Goal: Transaction & Acquisition: Purchase product/service

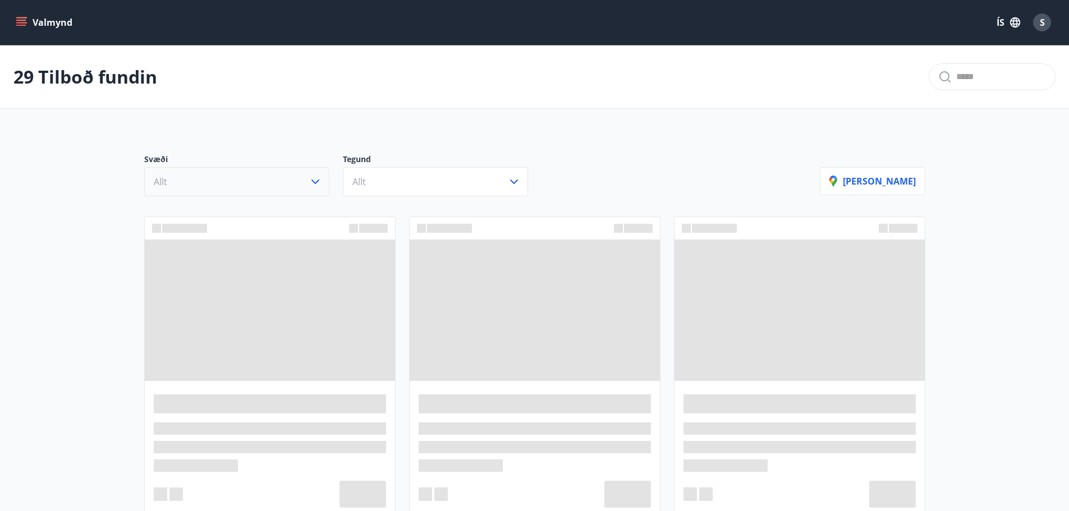
click at [278, 183] on button "Allt" at bounding box center [236, 181] width 185 height 29
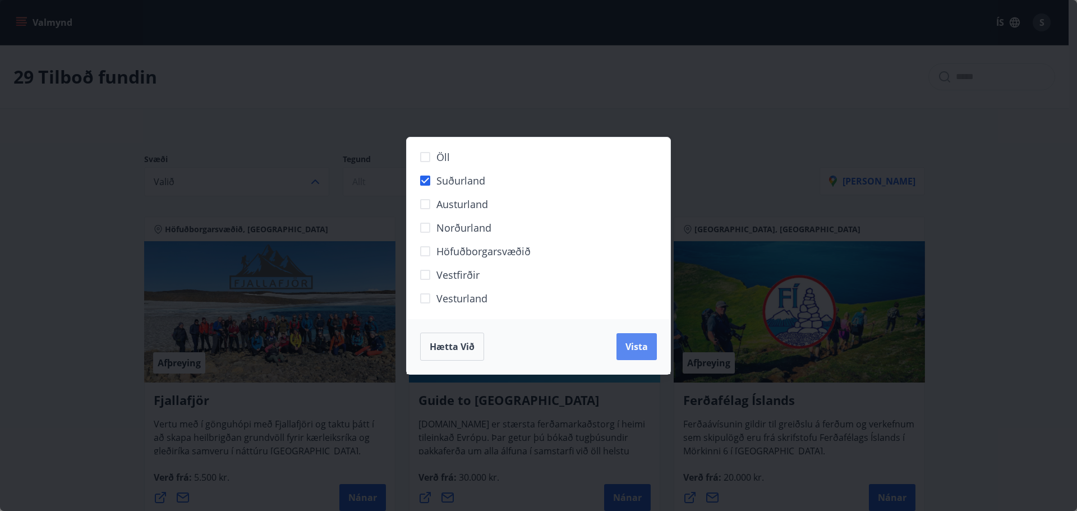
click at [639, 350] on span "Vista" at bounding box center [636, 346] width 22 height 12
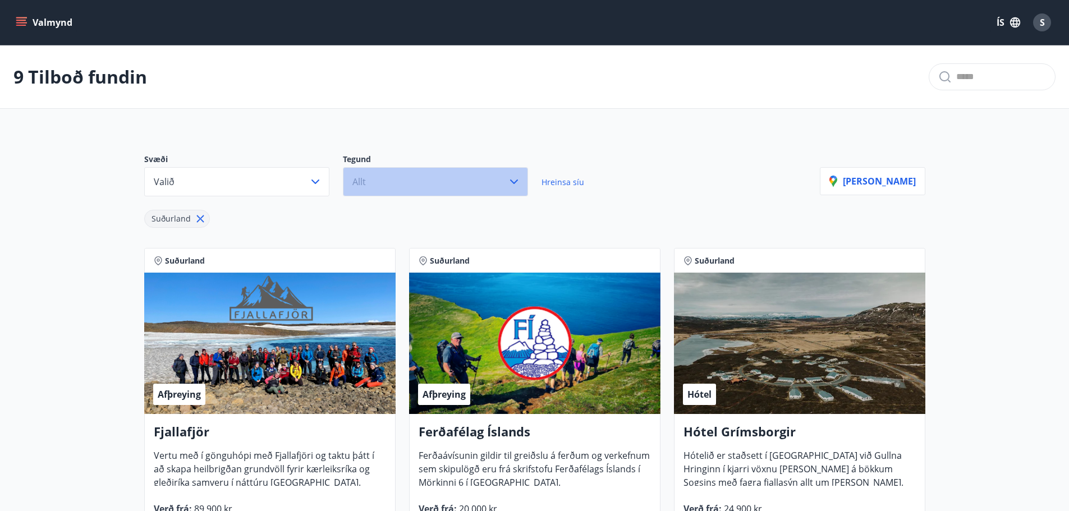
click at [383, 178] on button "Allt" at bounding box center [435, 181] width 185 height 29
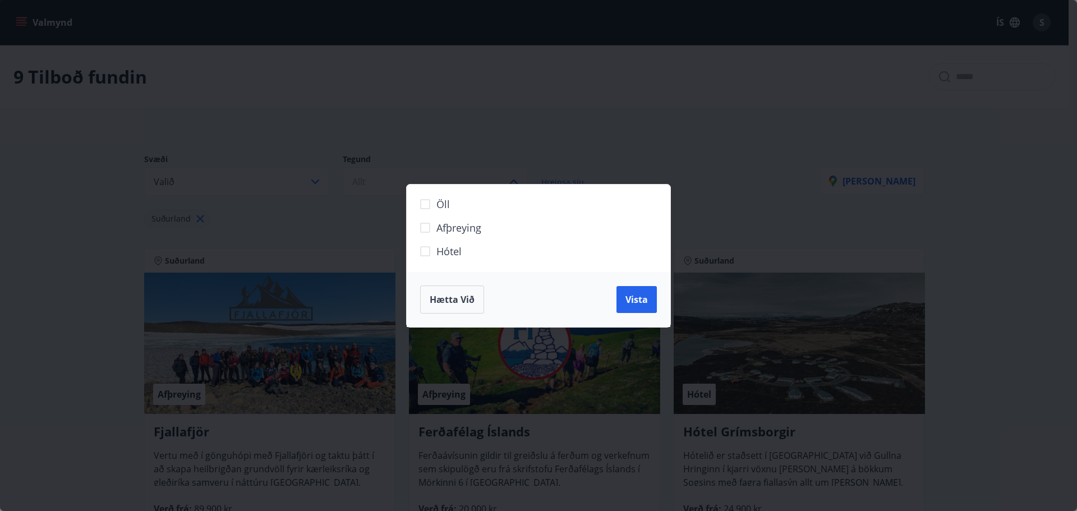
click at [452, 255] on span "Hótel" at bounding box center [448, 251] width 25 height 15
click at [636, 306] on button "Vista" at bounding box center [636, 299] width 40 height 27
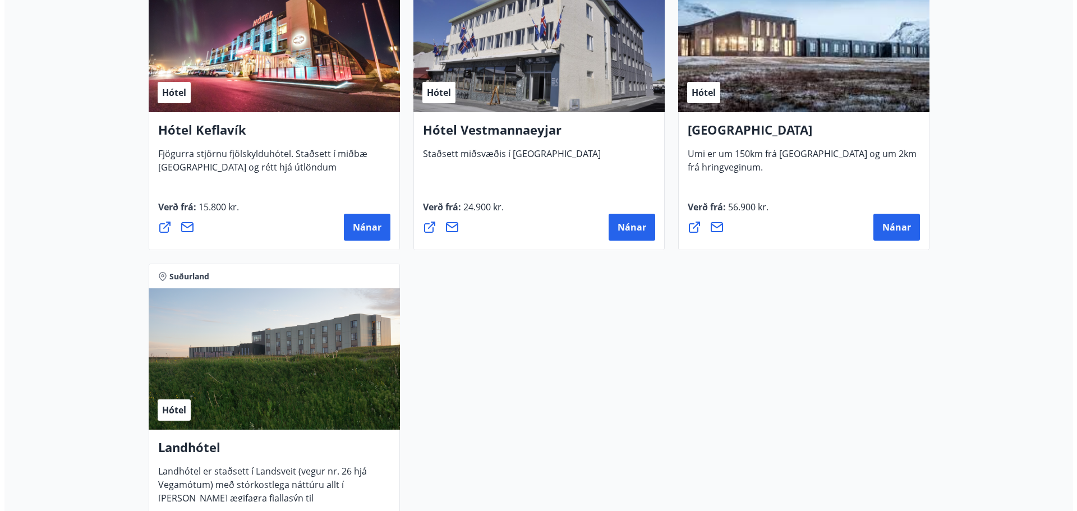
scroll to position [393, 0]
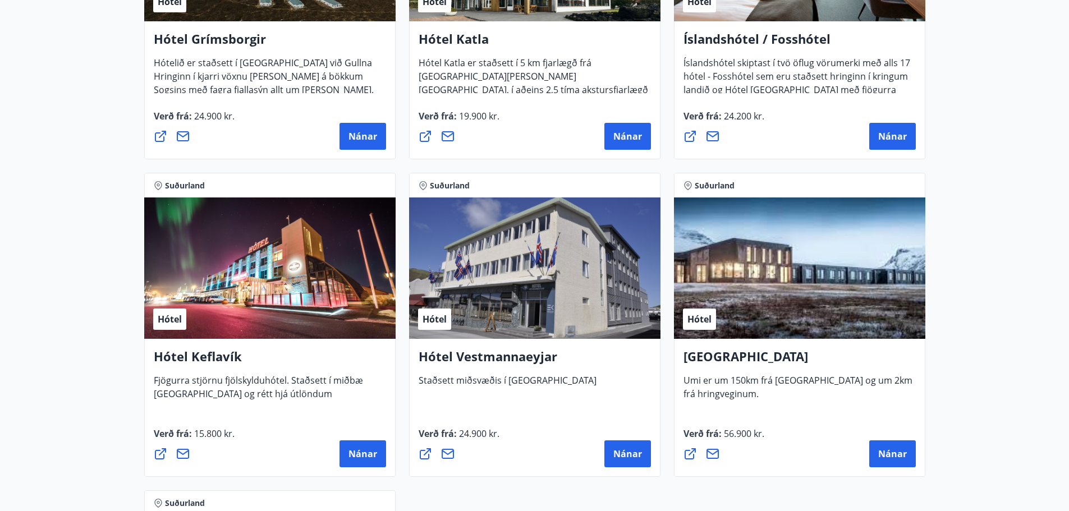
click at [228, 240] on div "Hótel" at bounding box center [269, 267] width 251 height 141
click at [361, 452] on span "Nánar" at bounding box center [362, 454] width 29 height 12
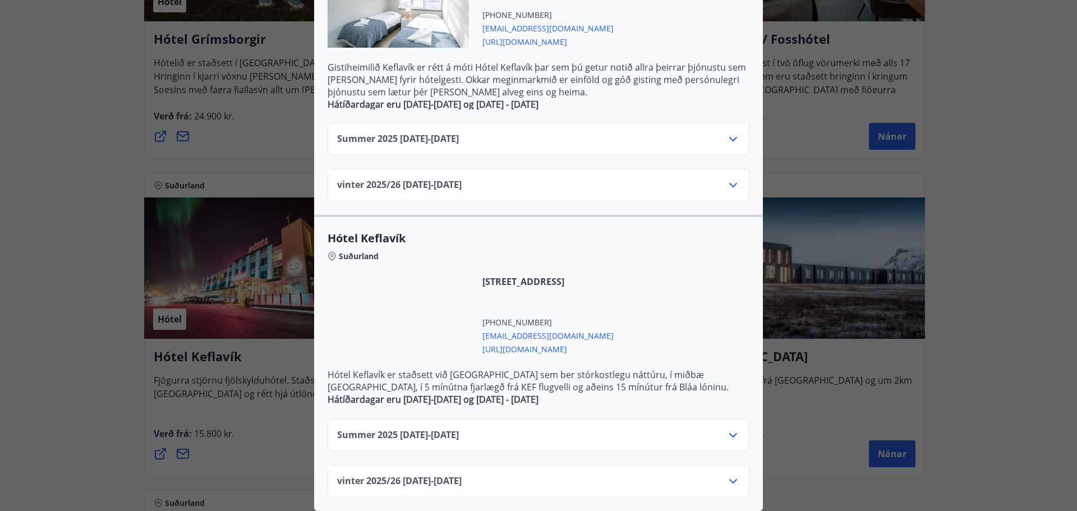
scroll to position [338, 0]
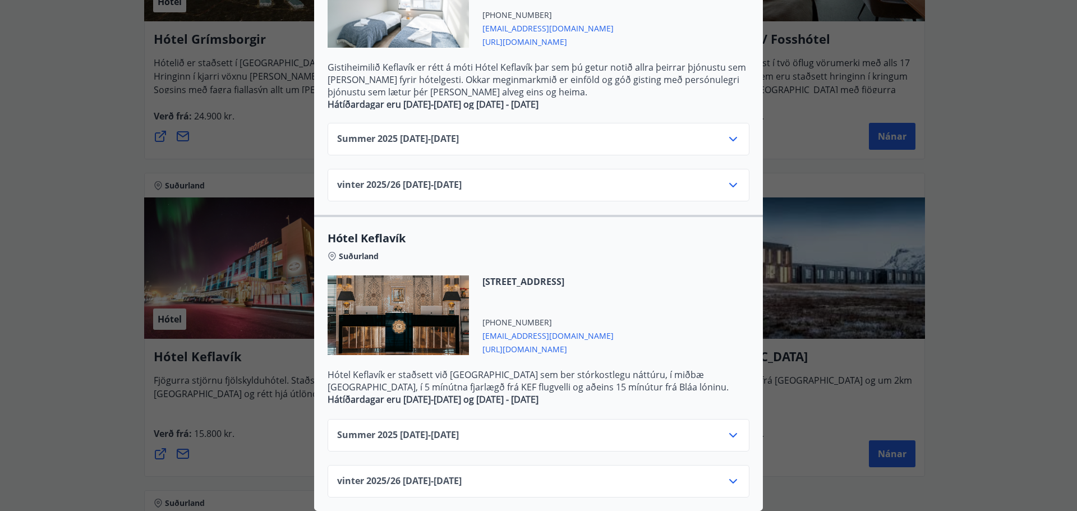
click at [600, 429] on div "Summer [PHONE_NUMBER][DATE] - [DATE]" at bounding box center [538, 440] width 403 height 22
click at [726, 429] on icon at bounding box center [732, 435] width 13 height 13
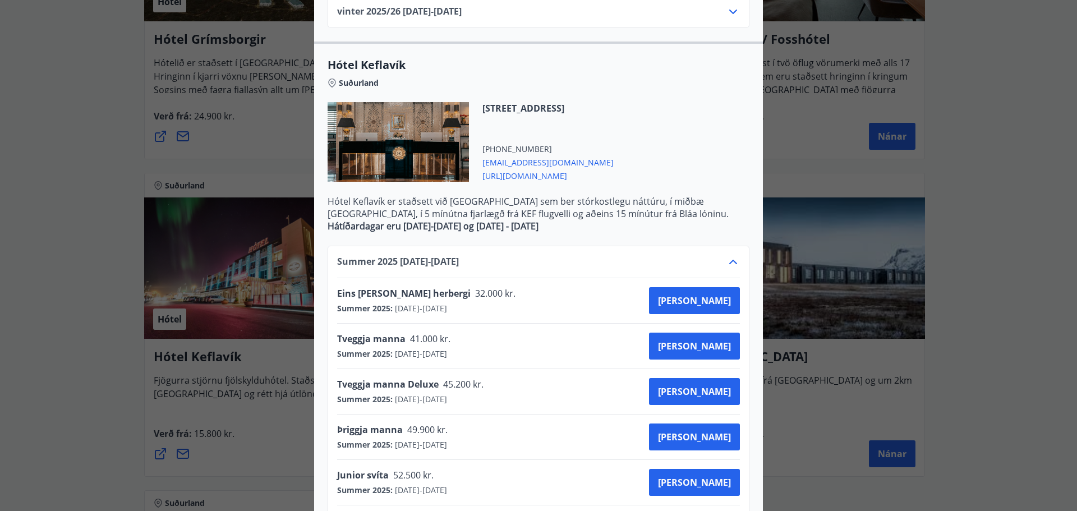
scroll to position [506, 0]
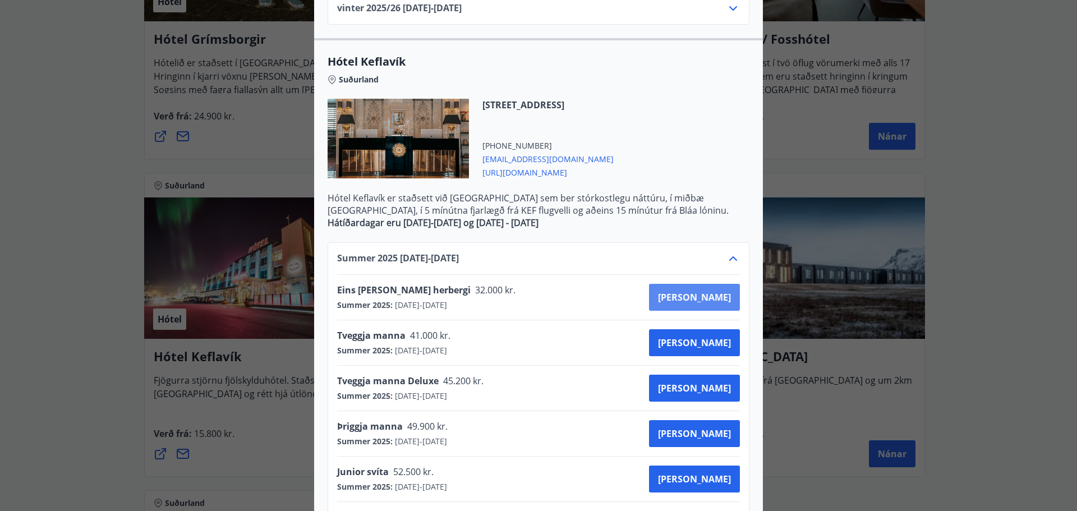
click at [715, 297] on span "[PERSON_NAME]" at bounding box center [694, 297] width 73 height 12
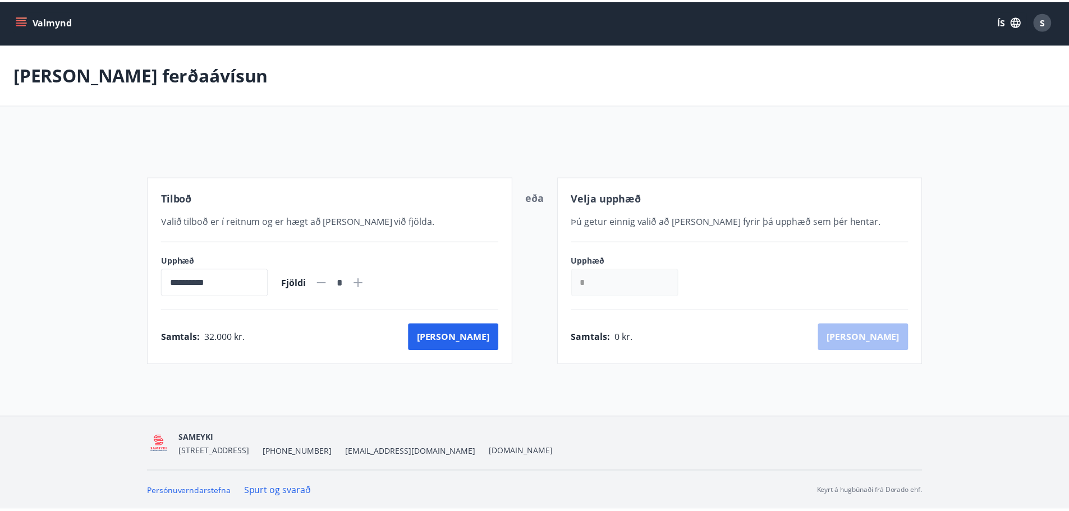
scroll to position [2, 0]
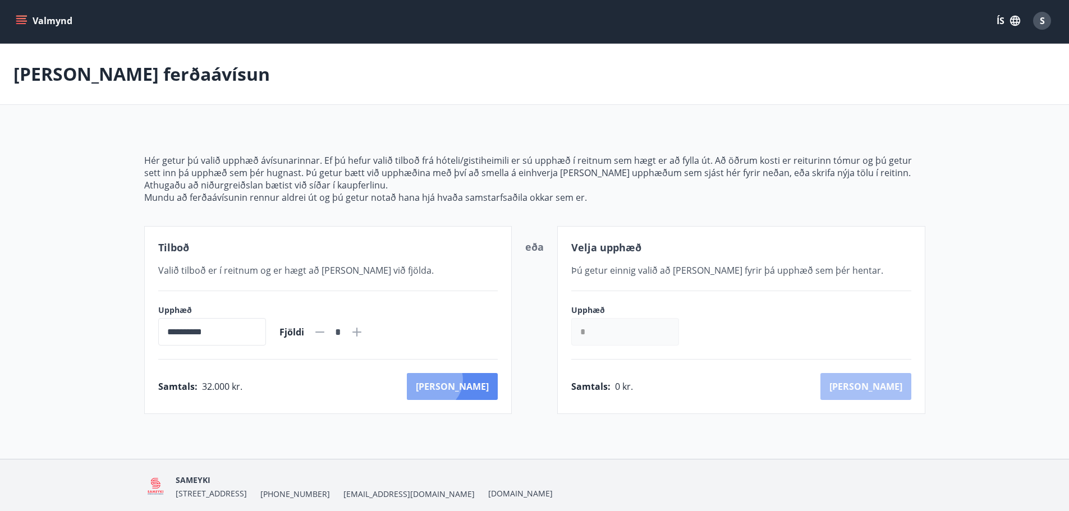
click at [481, 380] on button "[PERSON_NAME]" at bounding box center [452, 386] width 91 height 27
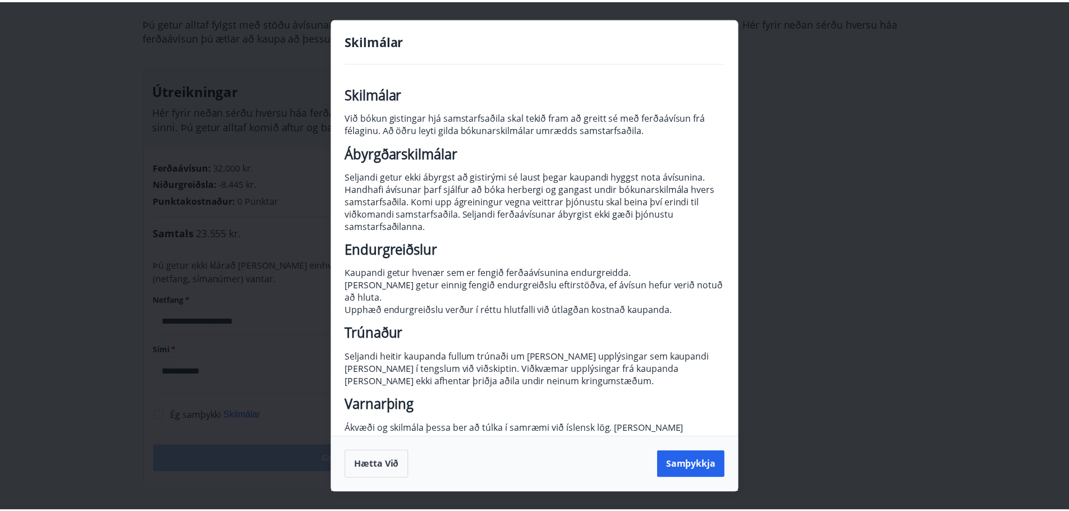
scroll to position [24, 0]
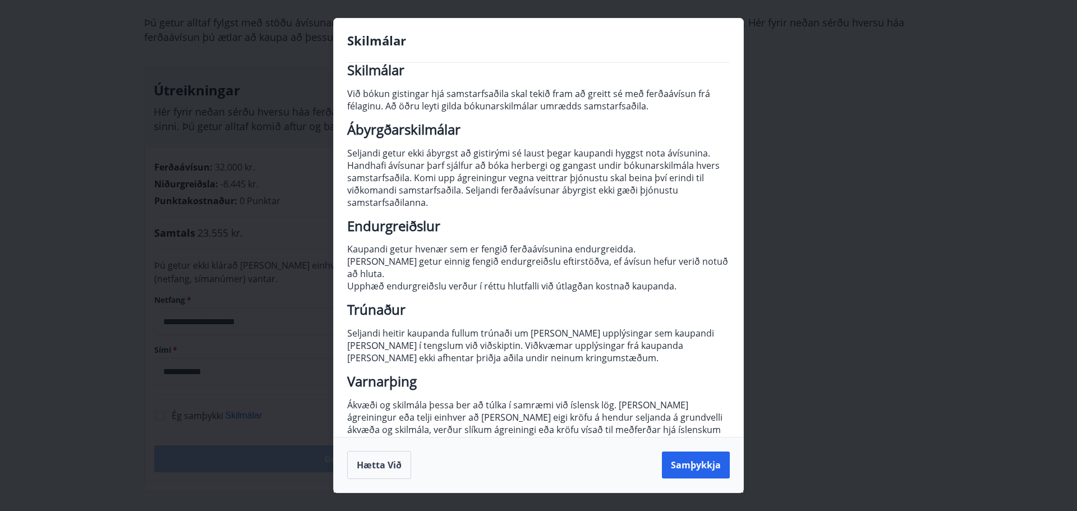
click at [693, 449] on div "Hætta við Samþykkja" at bounding box center [538, 465] width 409 height 56
click at [691, 459] on button "Samþykkja" at bounding box center [696, 465] width 68 height 27
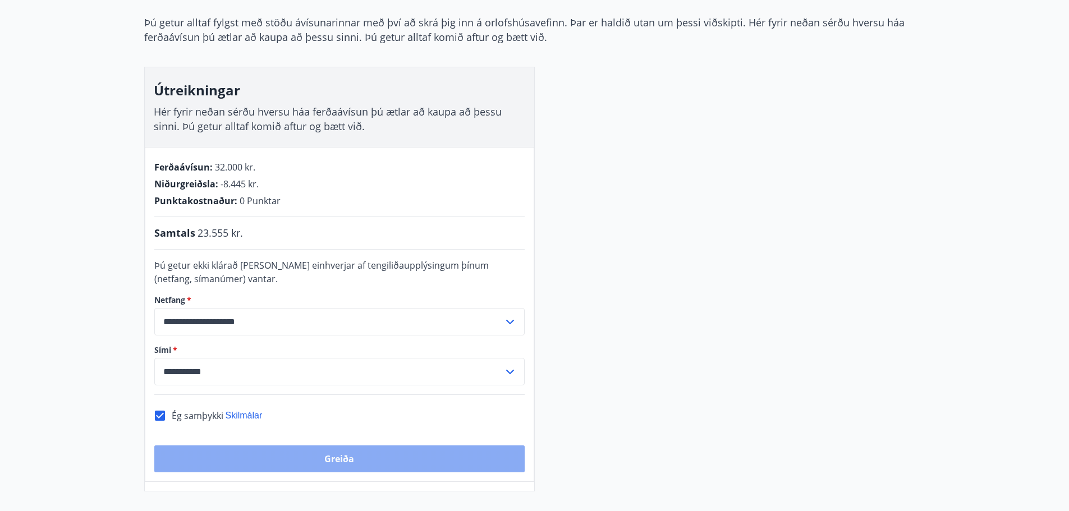
click at [335, 454] on button "Greiða" at bounding box center [339, 458] width 370 height 27
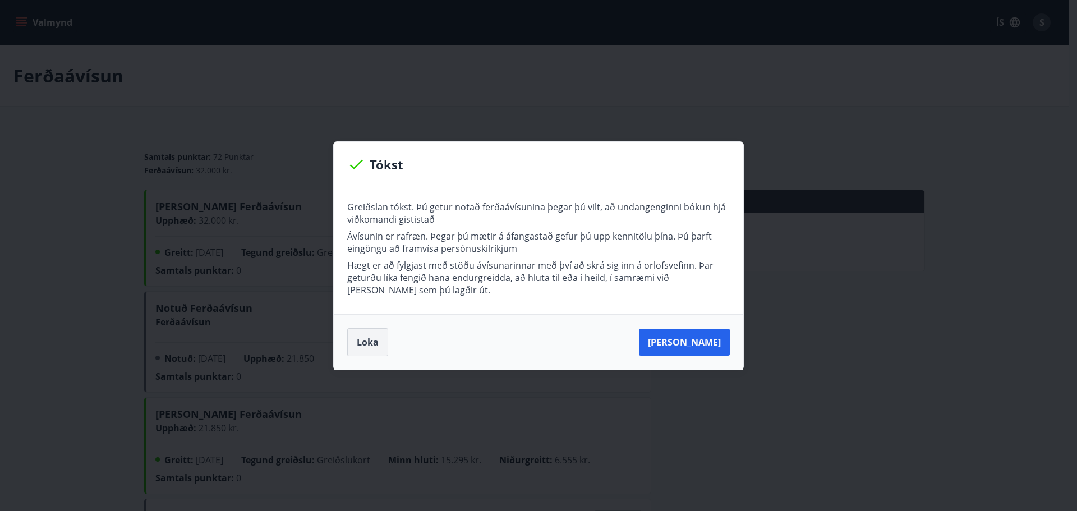
click at [373, 340] on button "Loka" at bounding box center [367, 342] width 41 height 28
